Goal: Transaction & Acquisition: Book appointment/travel/reservation

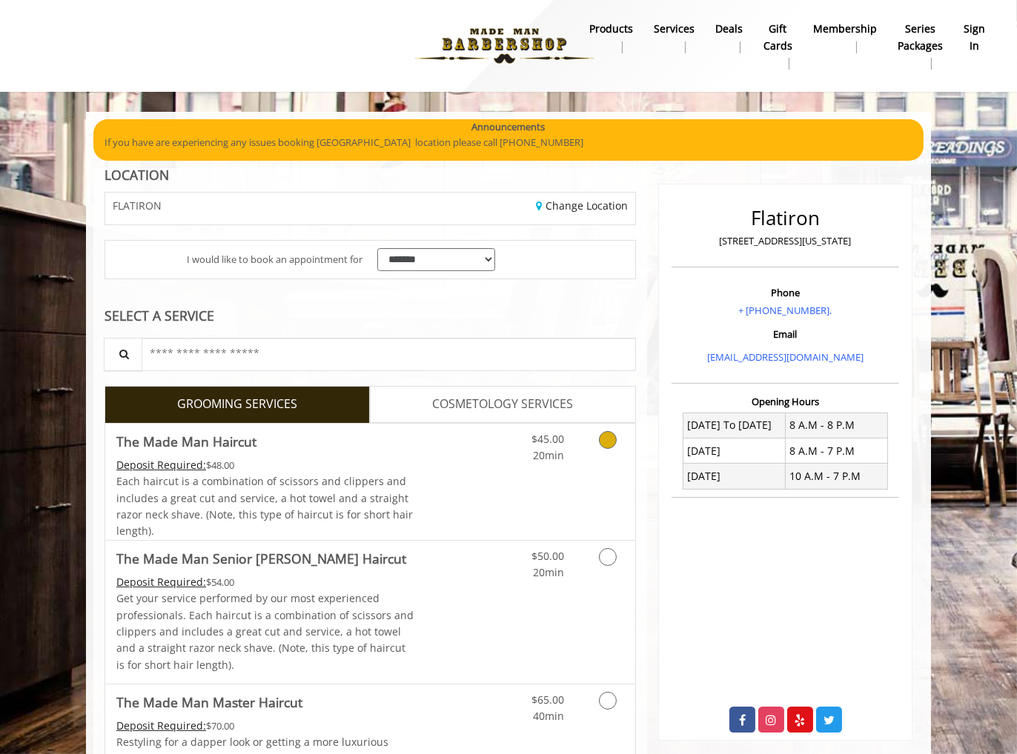
click at [607, 462] on link "Grooming services" at bounding box center [605, 444] width 38 height 41
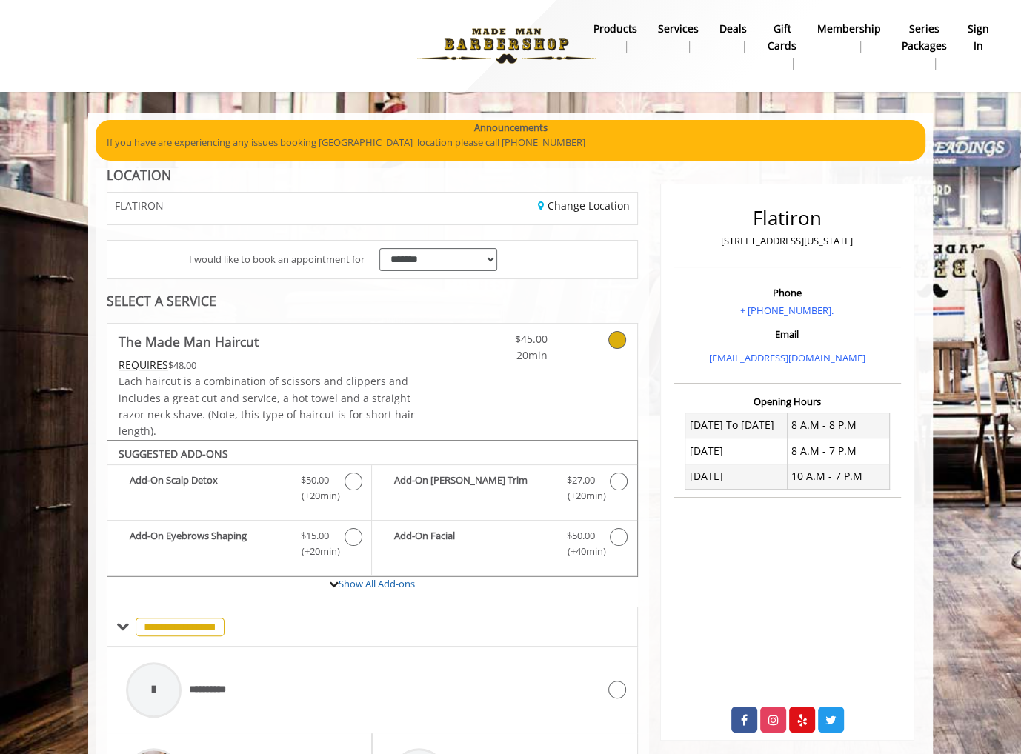
click at [543, 213] on div "Change Location" at bounding box center [510, 209] width 276 height 32
click at [559, 206] on link "Change Location" at bounding box center [584, 206] width 92 height 14
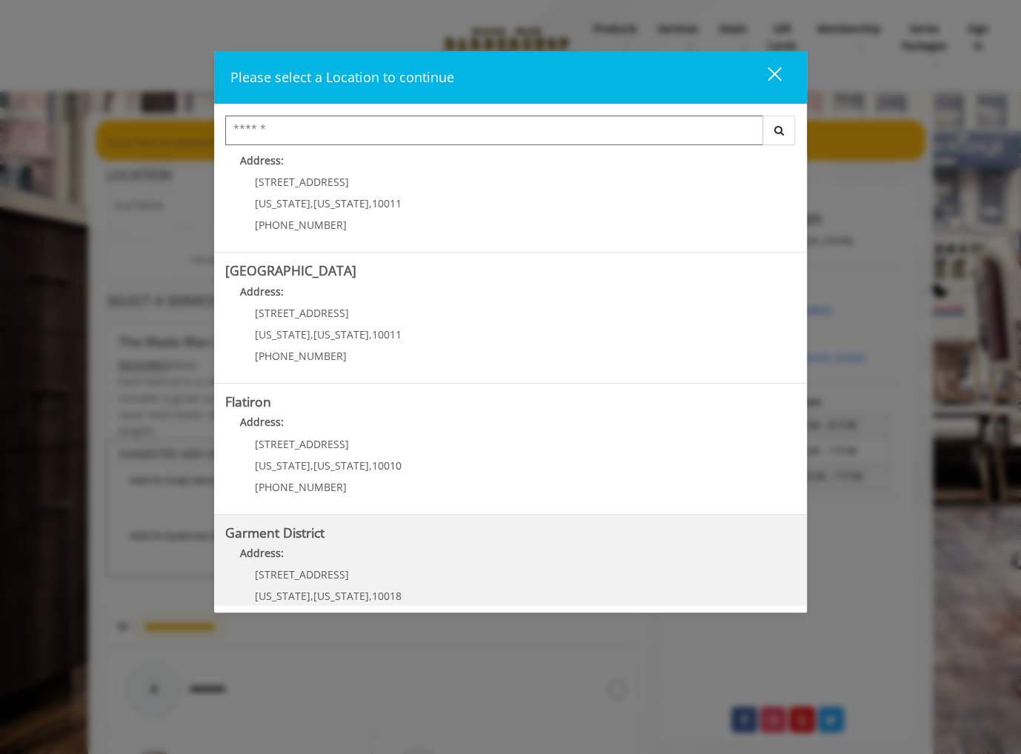
scroll to position [164, 0]
click at [396, 536] on District "Garment District Address: [STREET_ADDRESS][US_STATE][US_STATE] (212) 997-4247" at bounding box center [510, 577] width 570 height 108
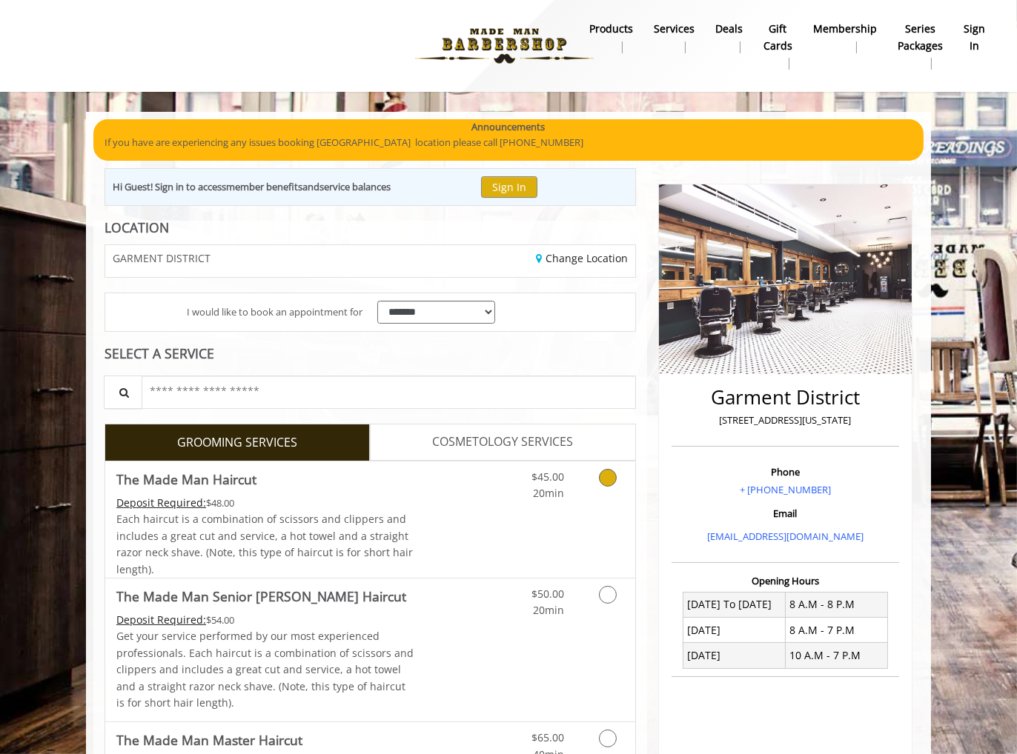
click at [555, 466] on link "$45.00 20min" at bounding box center [532, 482] width 61 height 41
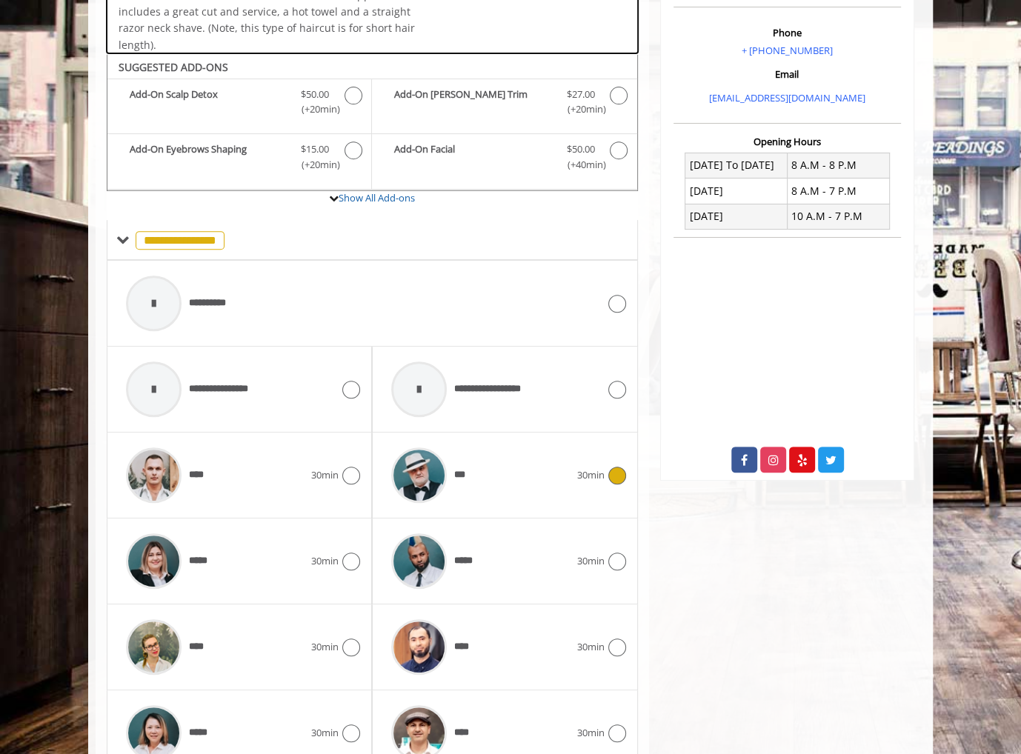
scroll to position [492, 0]
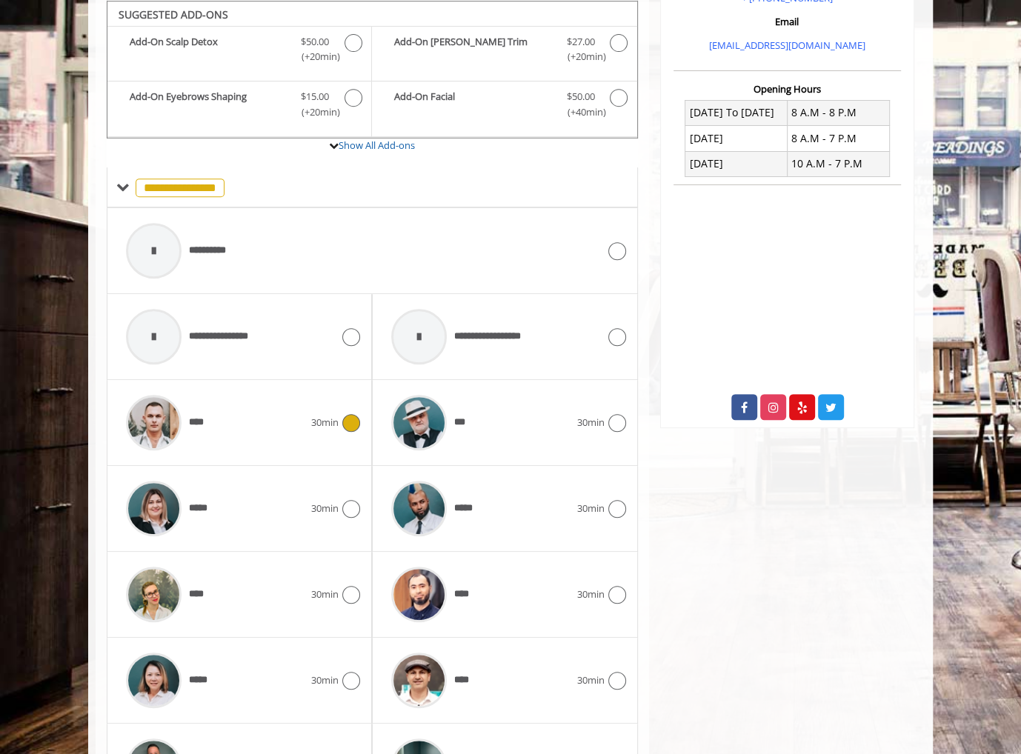
click at [260, 431] on div "****" at bounding box center [215, 422] width 193 height 70
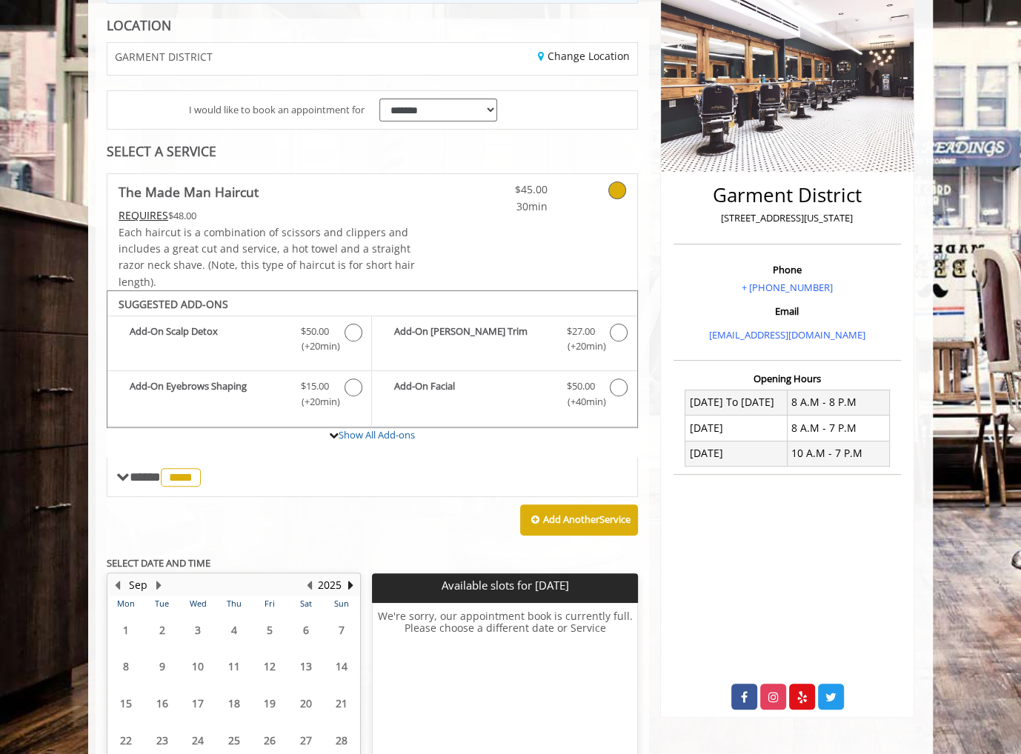
scroll to position [323, 0]
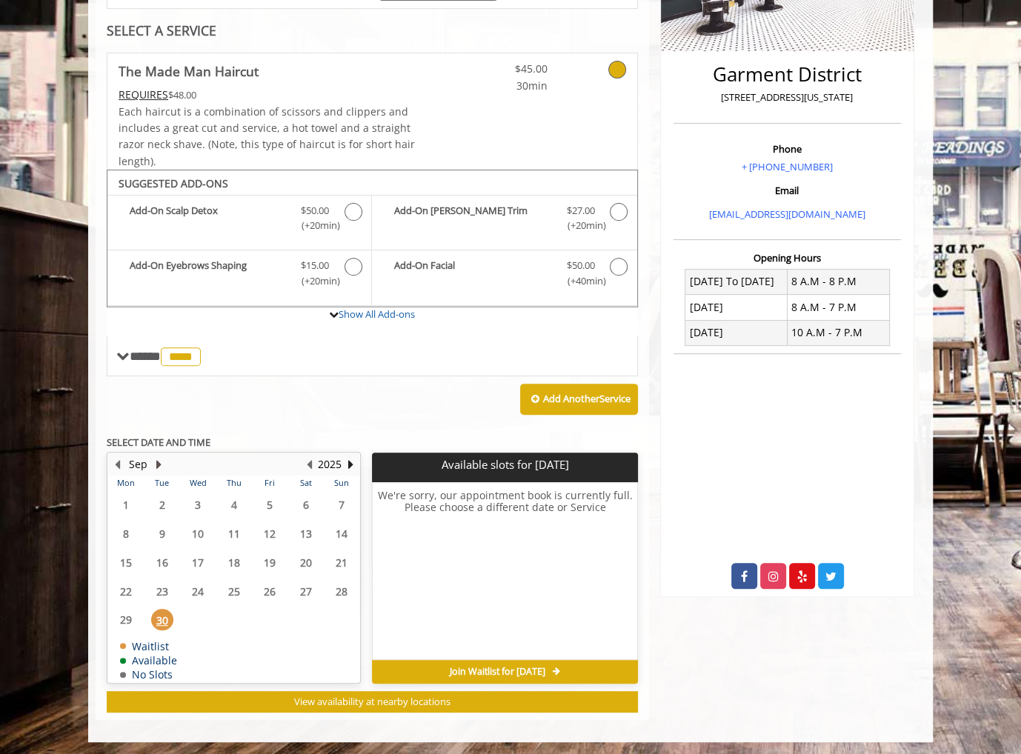
click at [156, 461] on button "Next Month" at bounding box center [159, 464] width 12 height 16
click at [233, 499] on span "2" at bounding box center [234, 504] width 22 height 21
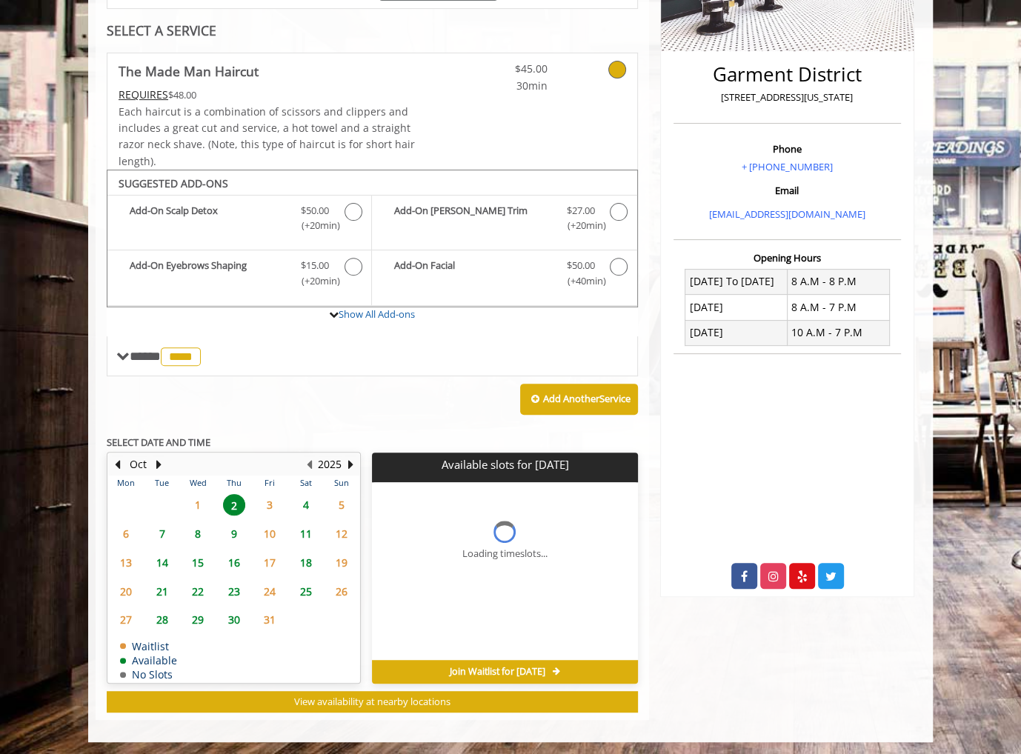
scroll to position [345, 0]
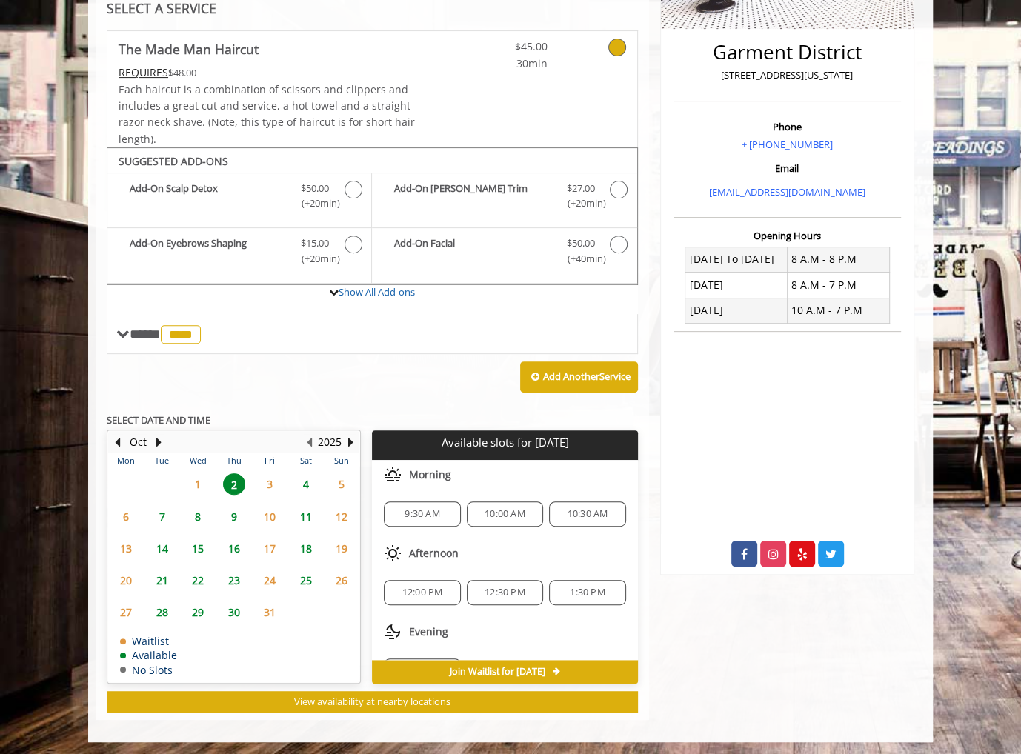
click at [410, 508] on span "9:30 AM" at bounding box center [422, 514] width 35 height 12
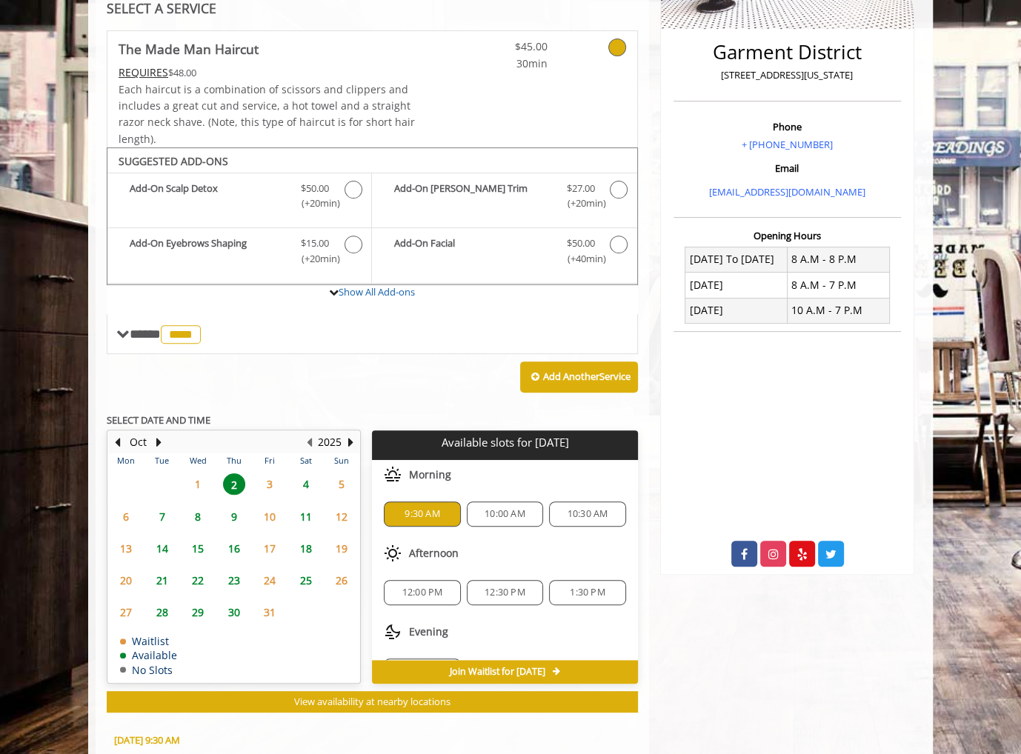
scroll to position [612, 0]
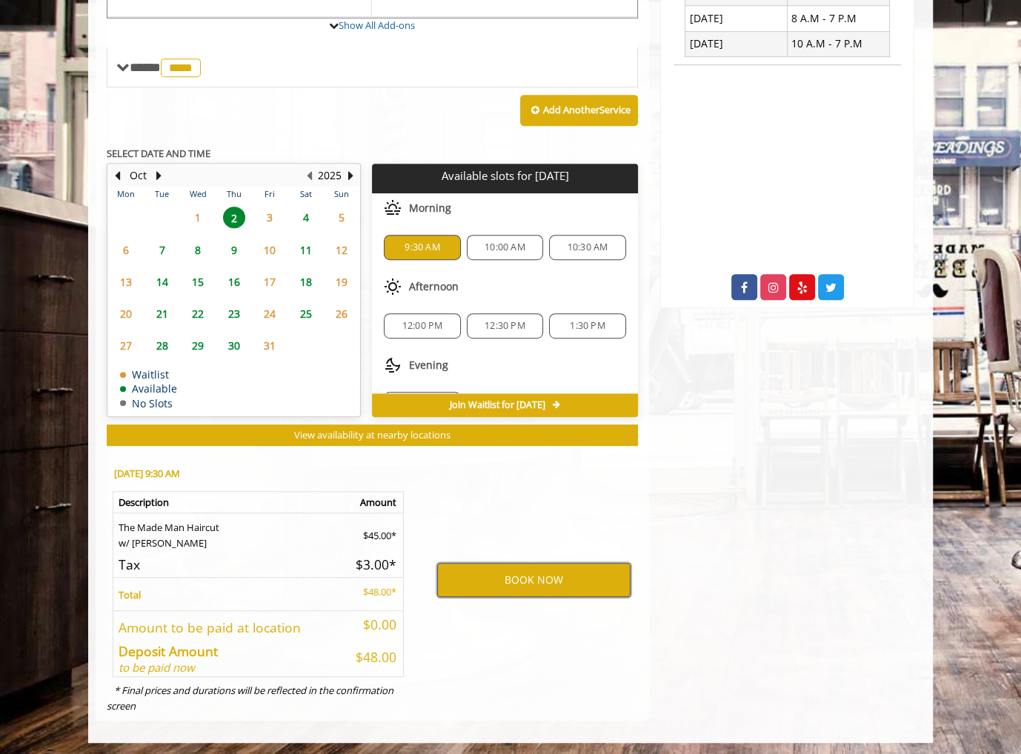
click at [513, 578] on button "BOOK NOW" at bounding box center [533, 580] width 193 height 34
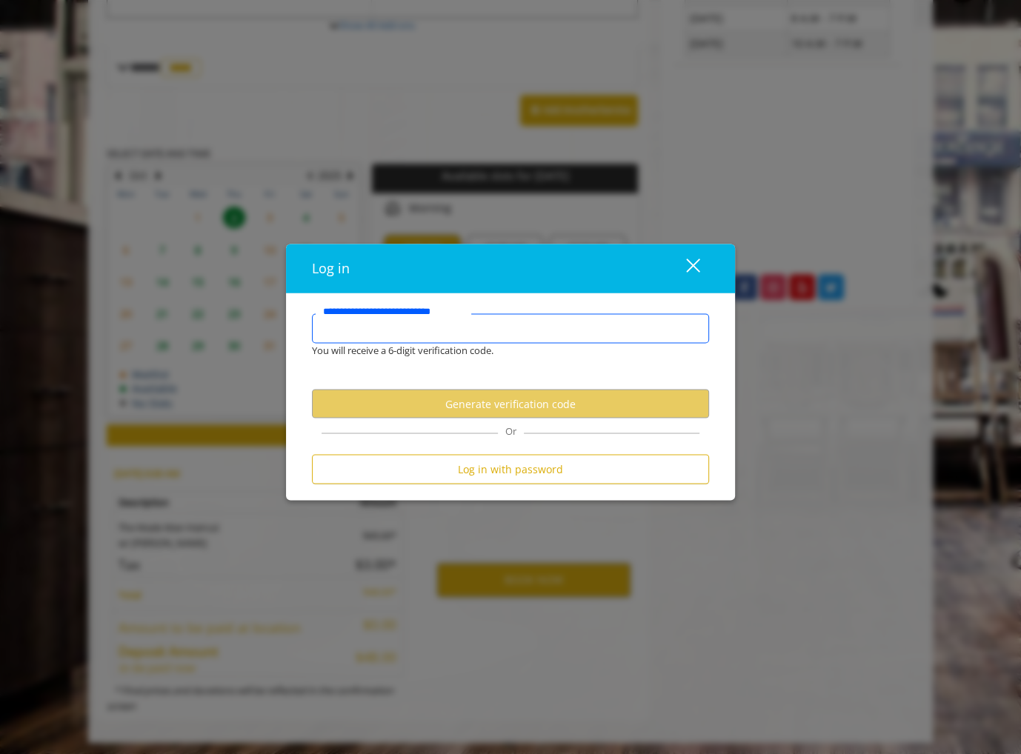
click at [479, 327] on input "**********" at bounding box center [510, 328] width 397 height 30
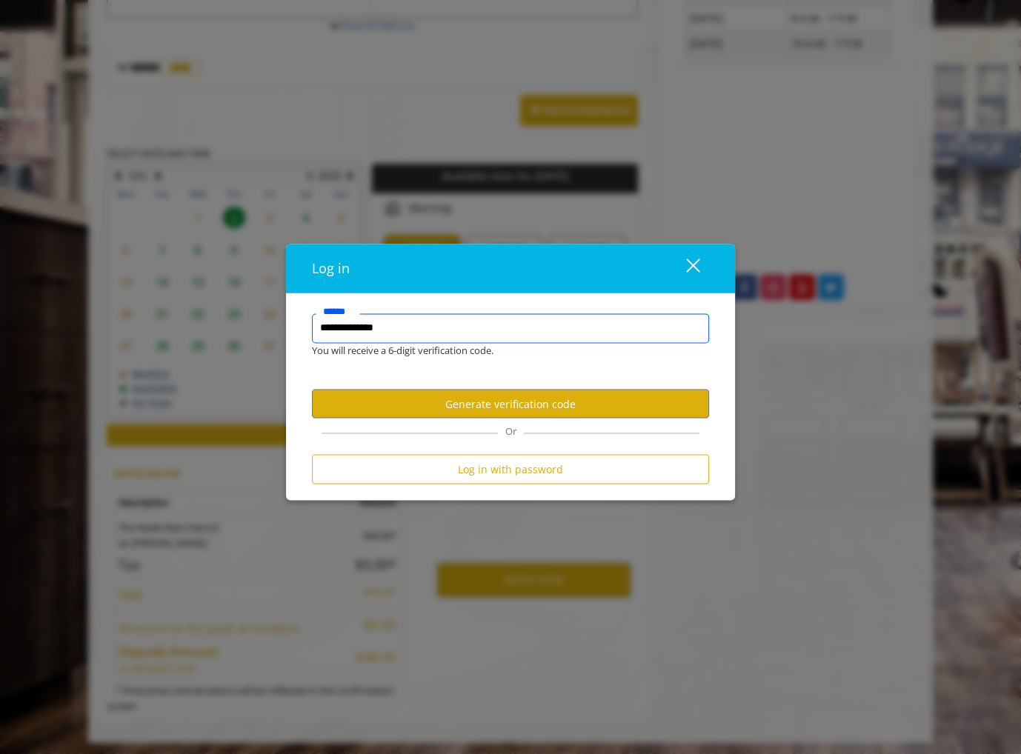
type input "**********"
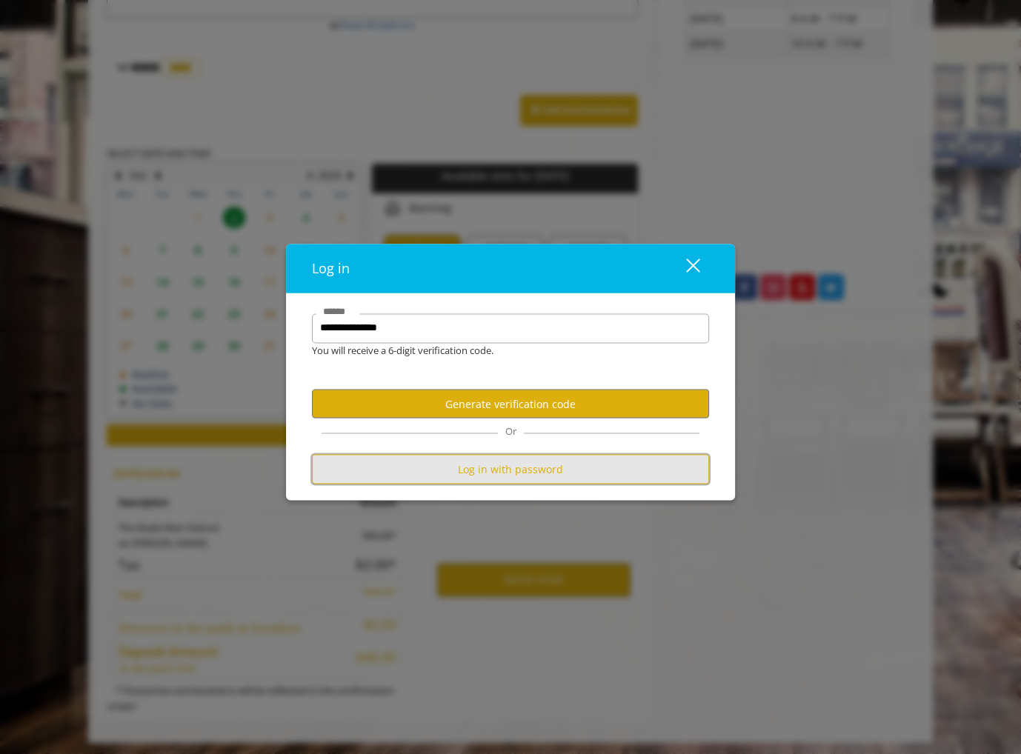
click at [531, 475] on button "Log in with password" at bounding box center [510, 469] width 397 height 29
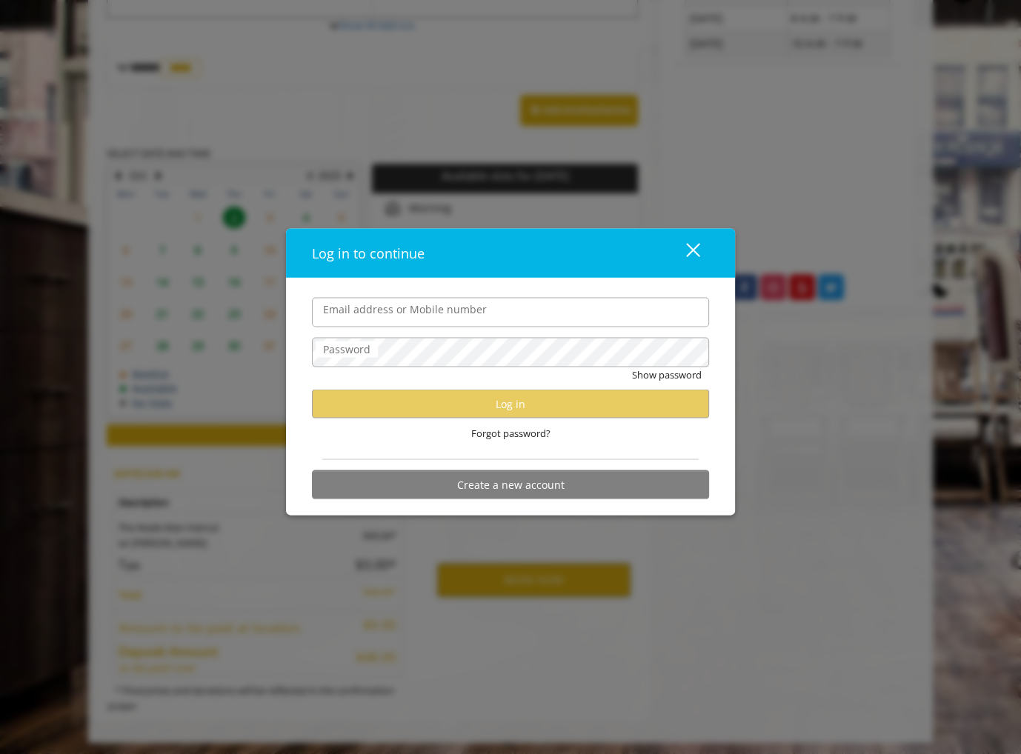
scroll to position [0, 0]
type input "**********"
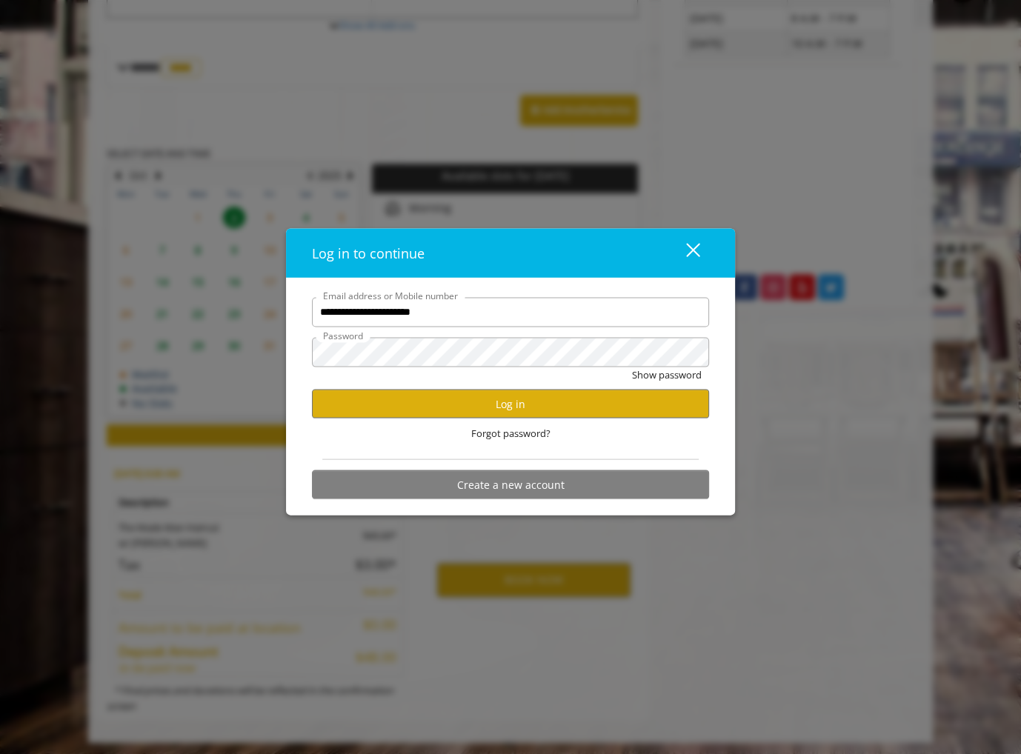
click at [421, 323] on input "**********" at bounding box center [510, 312] width 397 height 30
click at [424, 407] on button "Log in" at bounding box center [510, 404] width 397 height 29
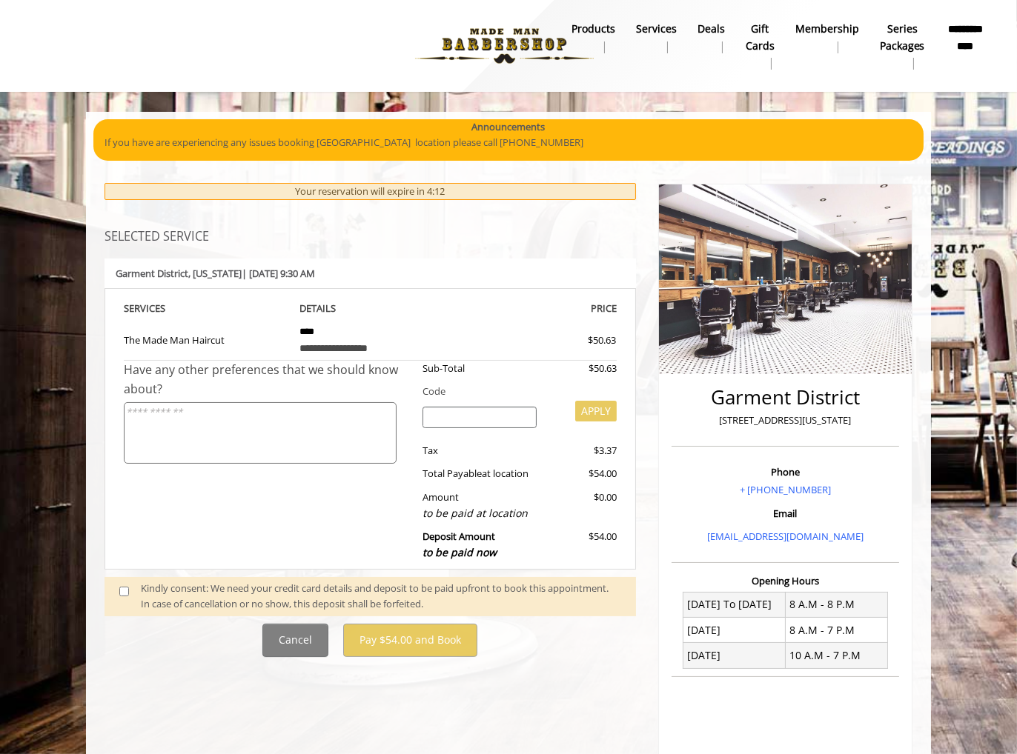
click at [113, 581] on span at bounding box center [130, 596] width 44 height 31
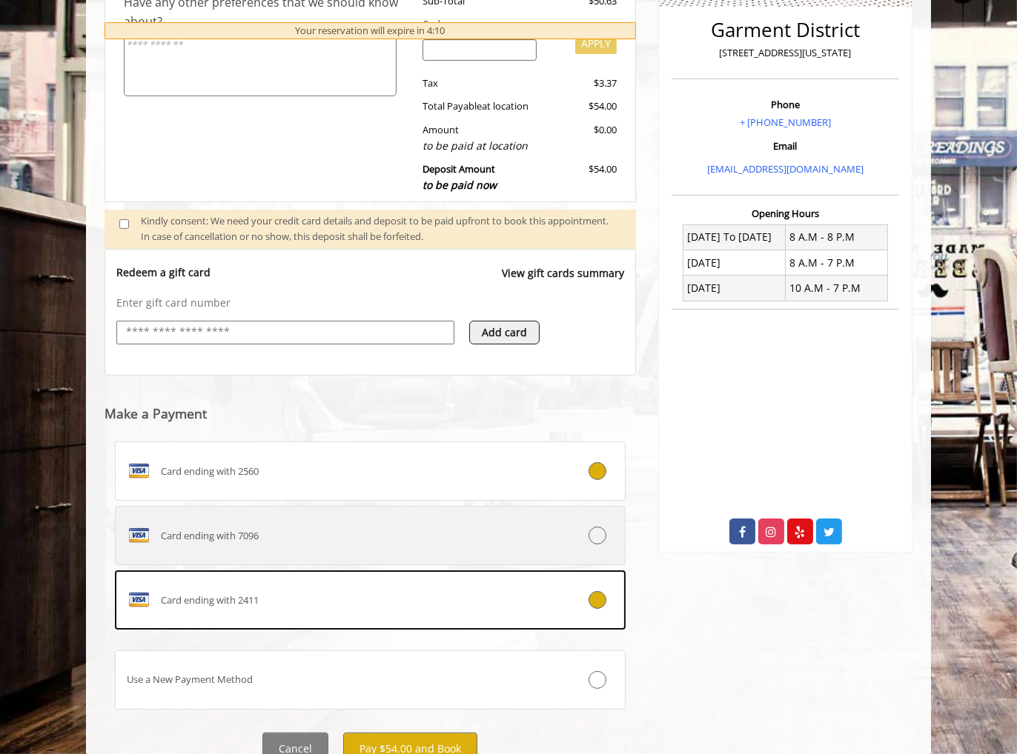
click at [309, 536] on div "Card ending with 7096" at bounding box center [328, 536] width 424 height 24
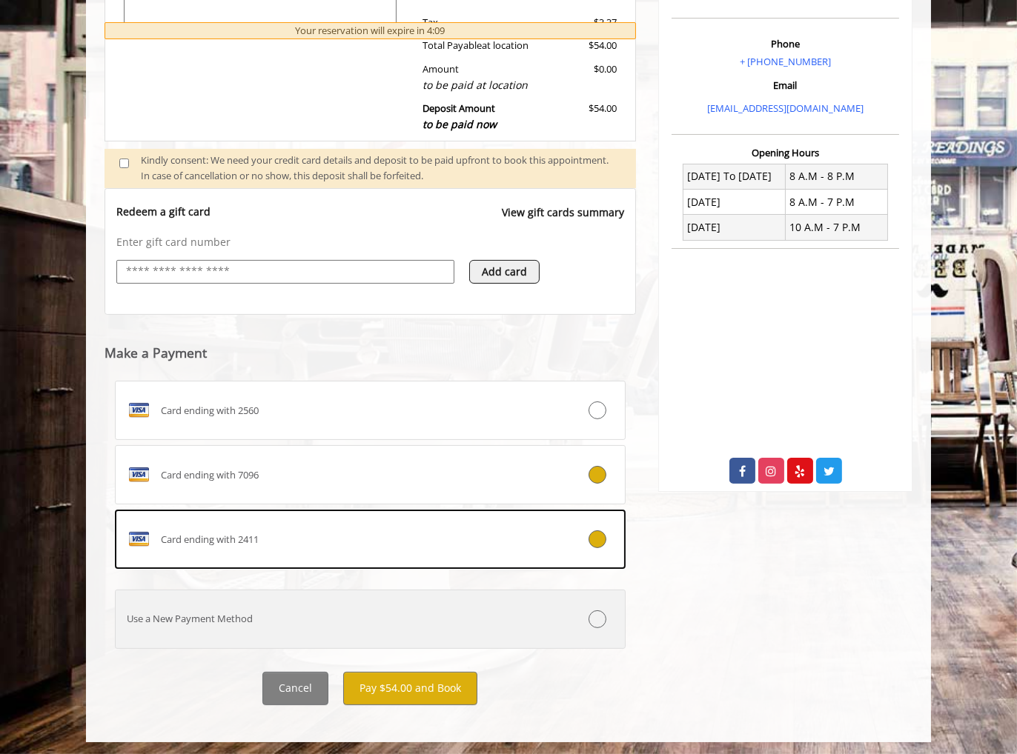
scroll to position [430, 0]
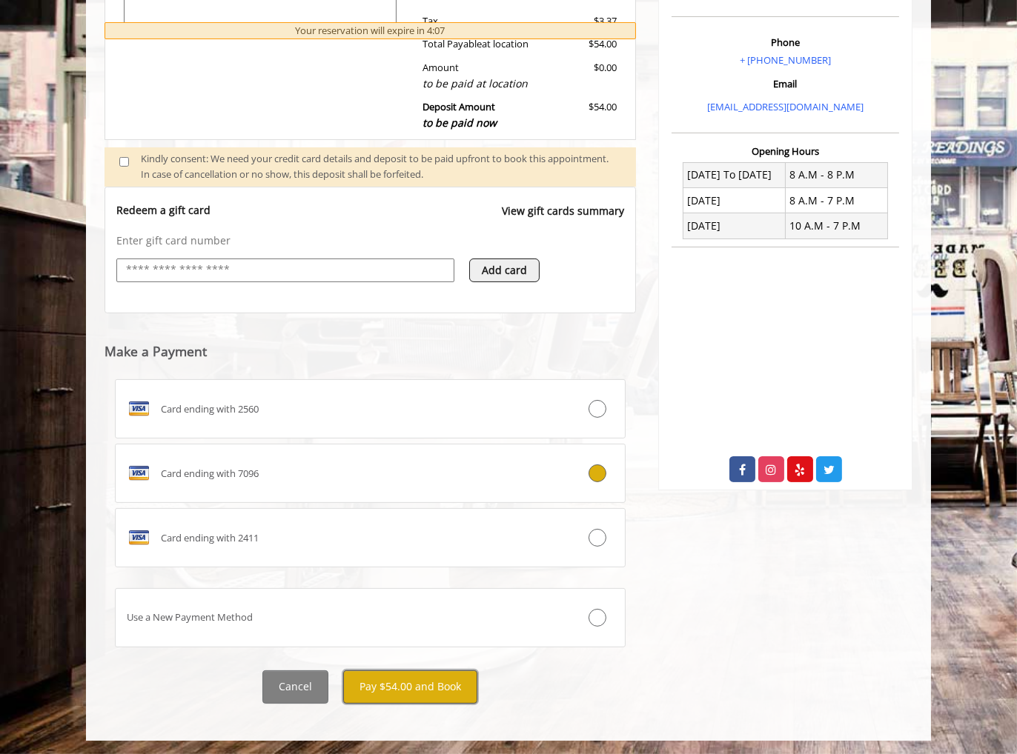
click at [408, 679] on button "Pay $54.00 and Book" at bounding box center [410, 687] width 134 height 33
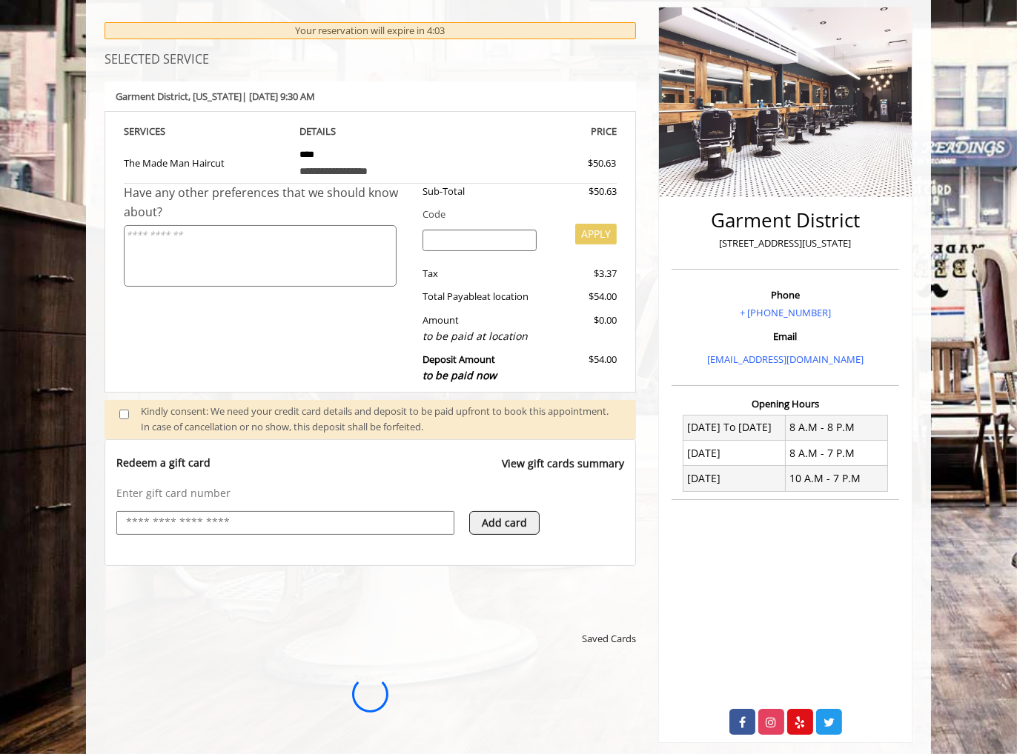
scroll to position [100, 0]
